Goal: Task Accomplishment & Management: Use online tool/utility

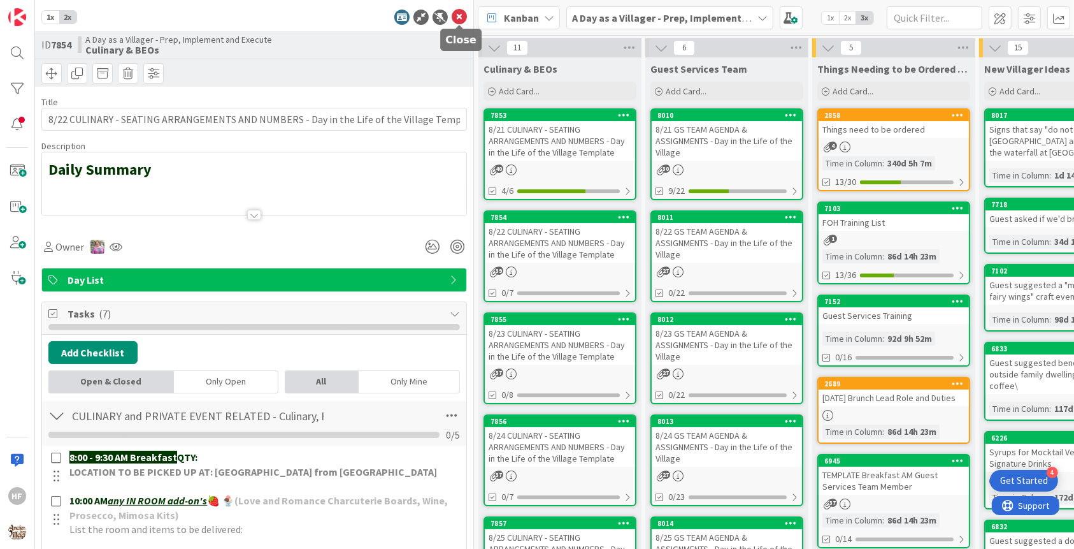
click at [461, 20] on icon at bounding box center [459, 17] width 15 height 15
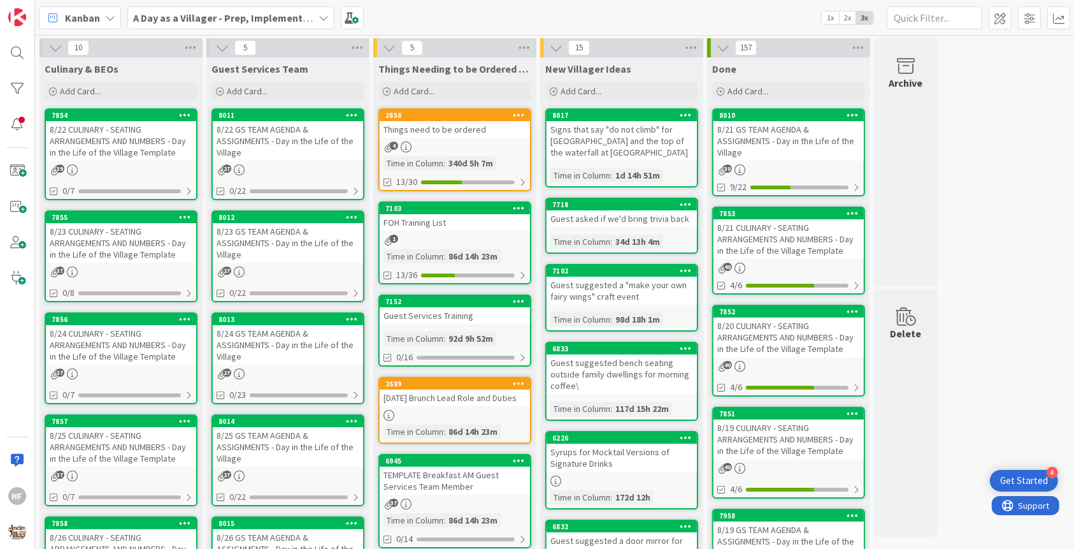
click at [129, 138] on div "8/22 CULINARY - SEATING ARRANGEMENTS AND NUMBERS - Day in the Life of the Villa…" at bounding box center [121, 141] width 150 height 40
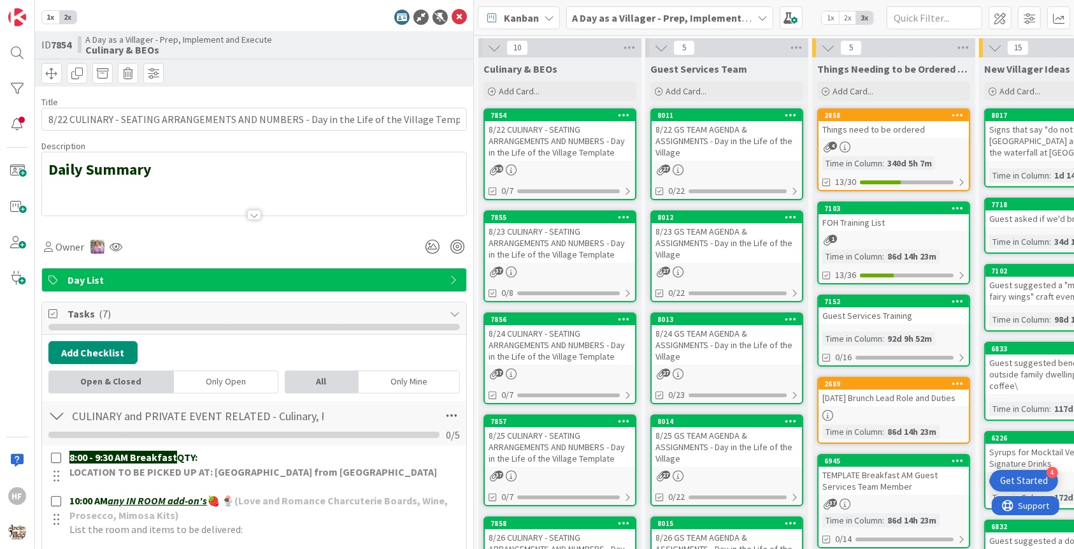
click at [261, 199] on div at bounding box center [254, 199] width 424 height 32
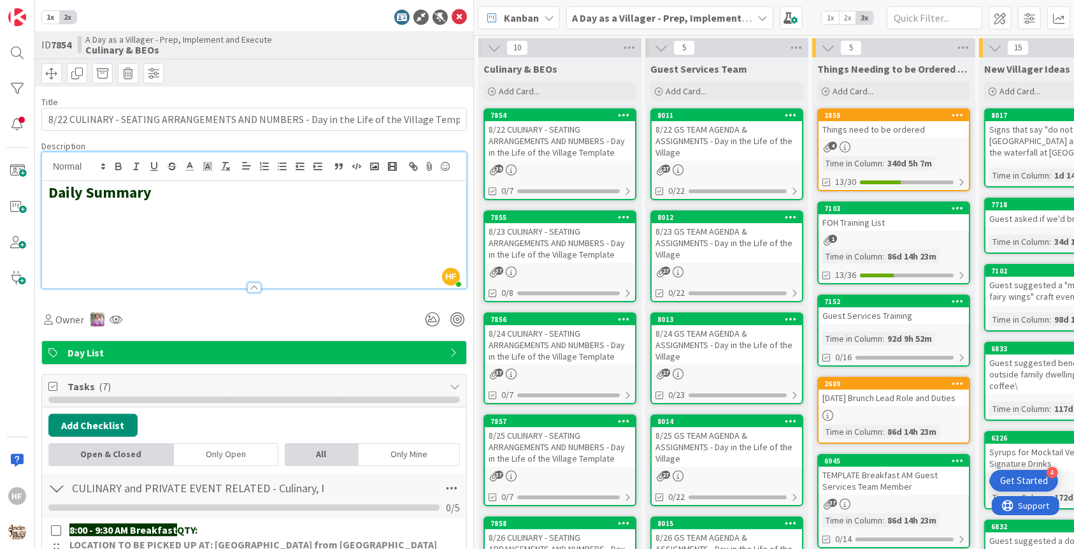
click at [114, 220] on h2 at bounding box center [254, 229] width 412 height 18
click at [113, 213] on h2 at bounding box center [254, 211] width 412 height 18
click at [374, 164] on icon "button" at bounding box center [374, 166] width 11 height 11
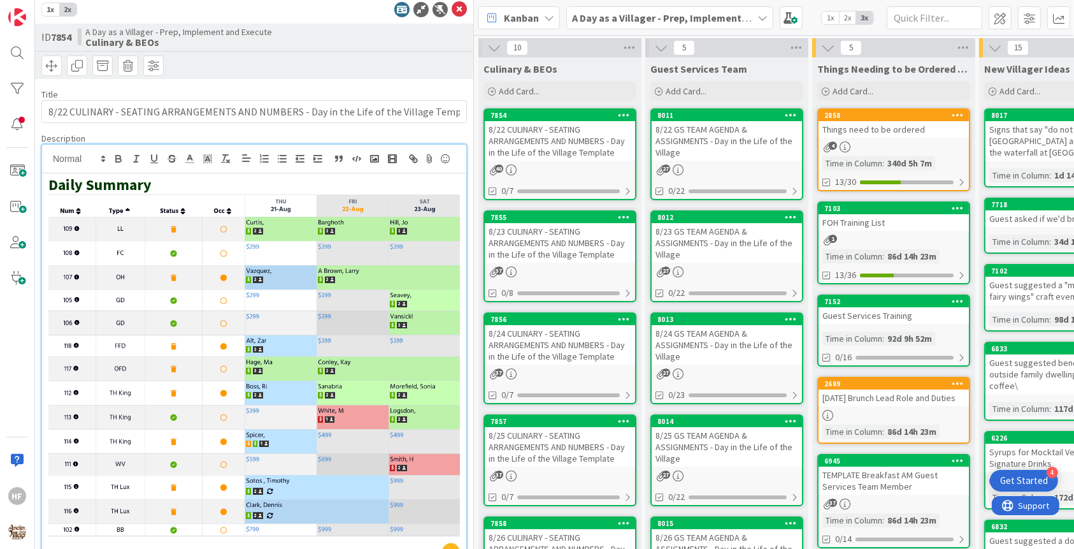
scroll to position [8, 0]
click at [371, 159] on rect "button" at bounding box center [375, 158] width 8 height 6
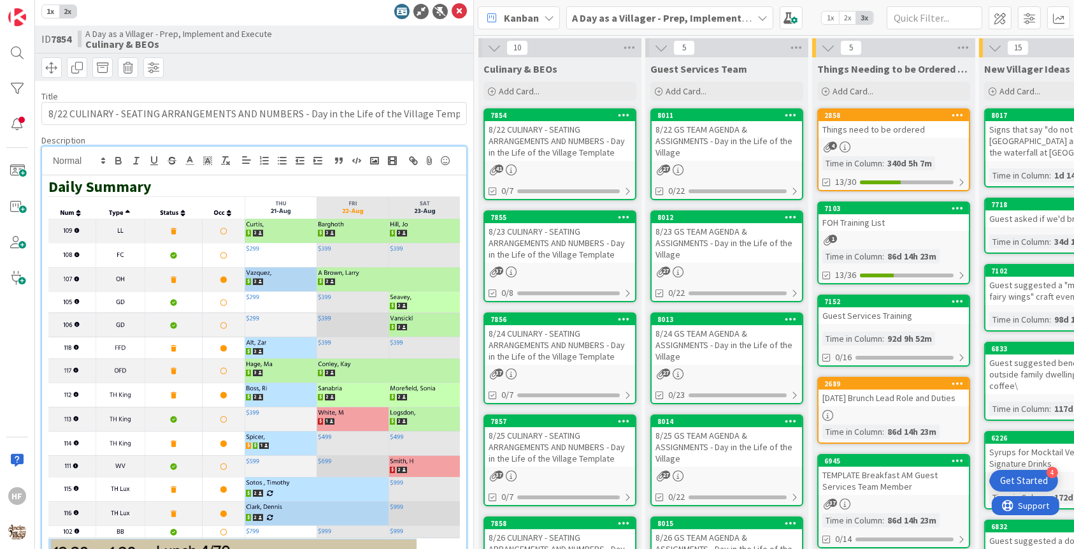
scroll to position [0, 0]
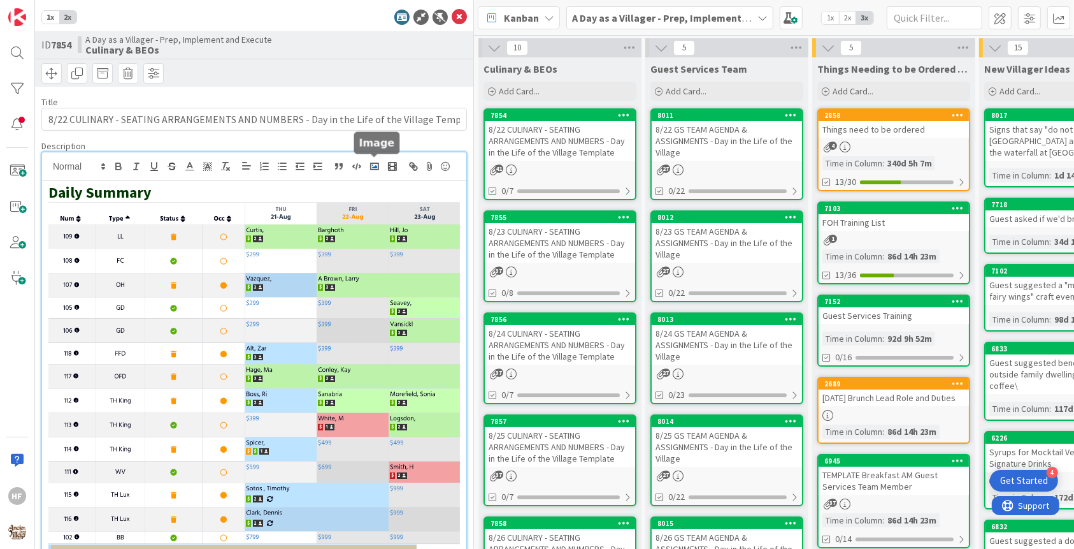
click at [378, 164] on rect "button" at bounding box center [375, 166] width 8 height 6
click at [458, 16] on icon at bounding box center [459, 17] width 15 height 15
